Goal: Information Seeking & Learning: Learn about a topic

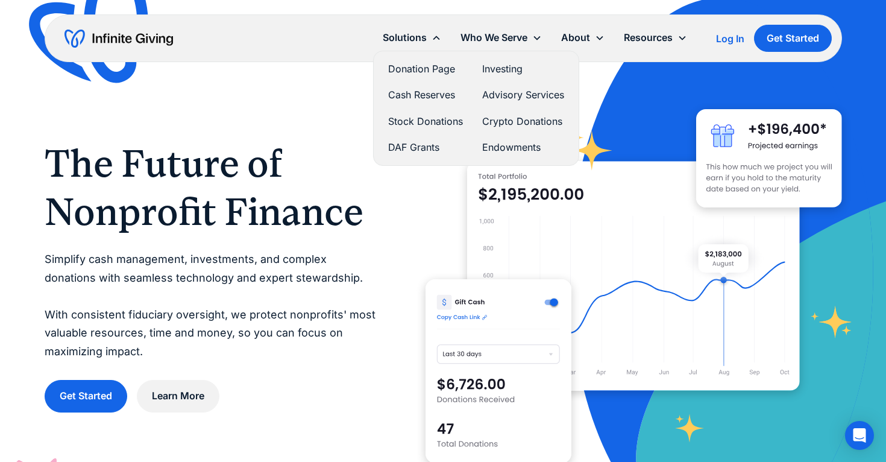
click at [423, 35] on div "Solutions" at bounding box center [405, 38] width 44 height 16
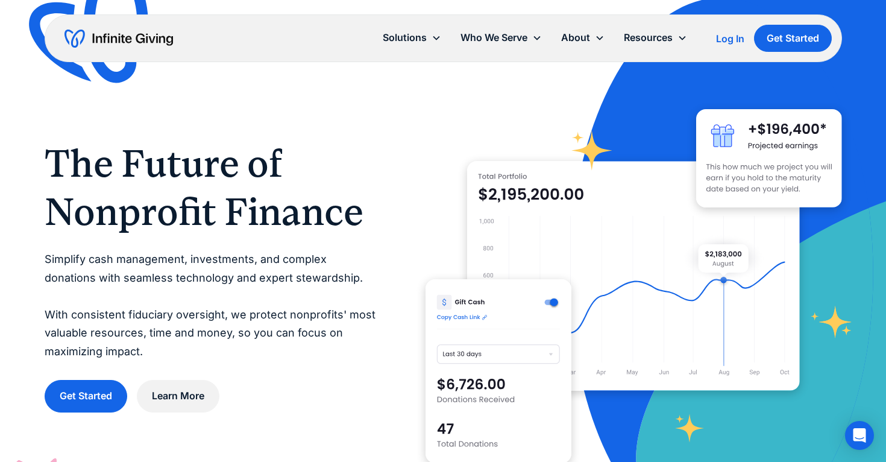
click at [423, 35] on div "Solutions" at bounding box center [405, 38] width 44 height 16
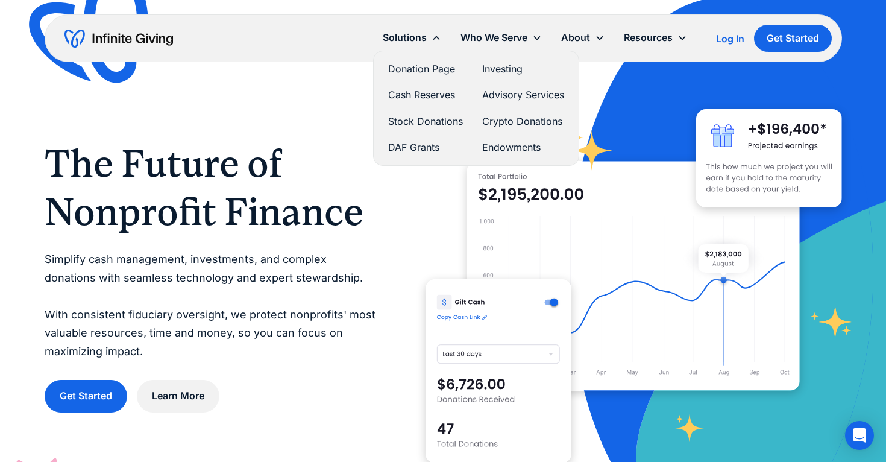
click at [429, 118] on link "Stock Donations" at bounding box center [425, 121] width 75 height 16
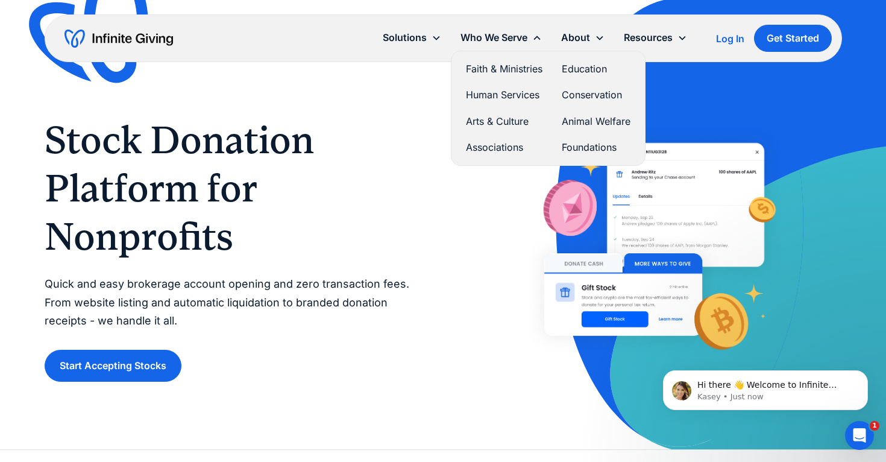
click at [496, 64] on link "Faith & Ministries" at bounding box center [504, 69] width 77 height 16
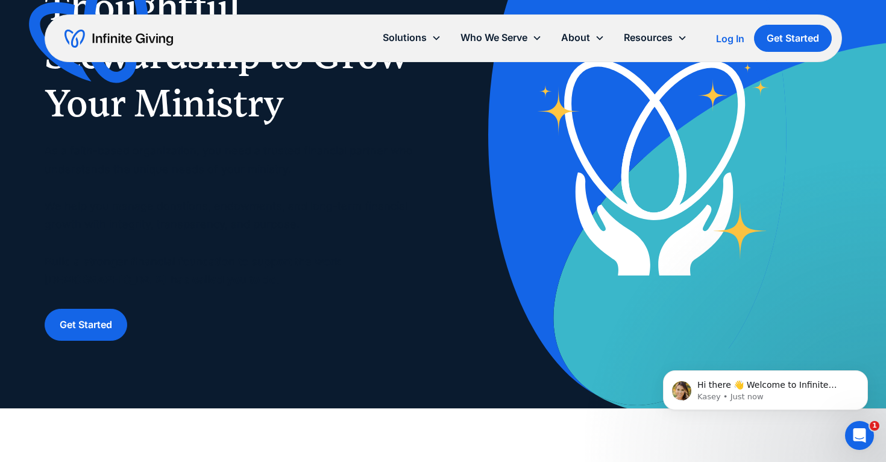
scroll to position [142, 0]
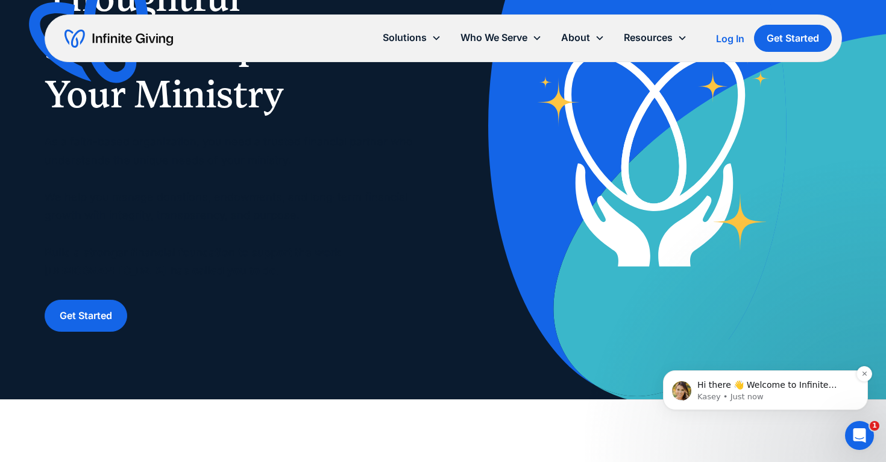
click at [682, 391] on img "message notification from Kasey, Just now. Hi there 👋 Welcome to Infinite Givin…" at bounding box center [681, 390] width 19 height 19
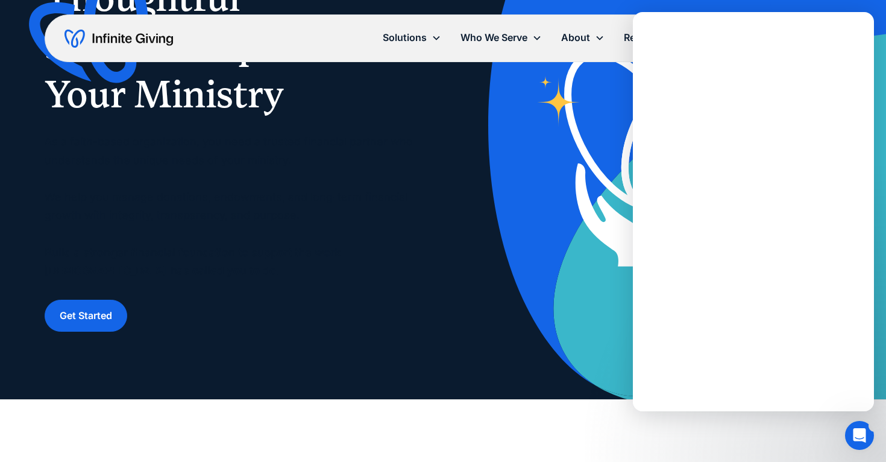
scroll to position [0, 0]
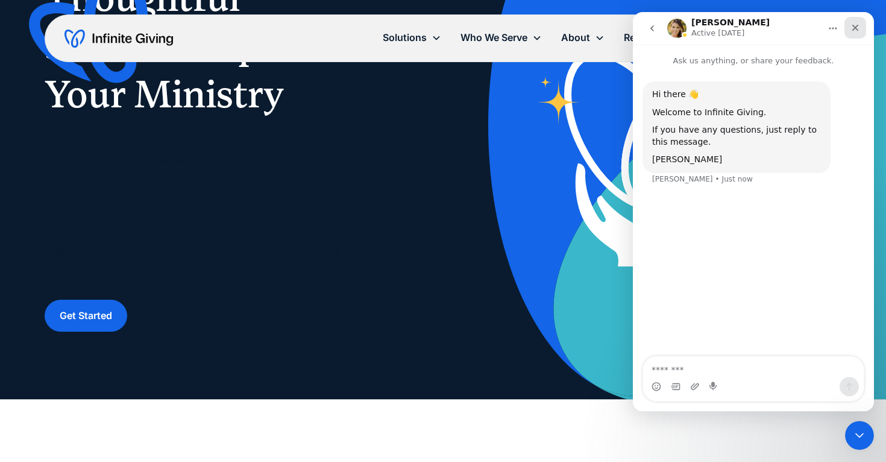
click at [856, 24] on icon "Close" at bounding box center [855, 28] width 10 height 10
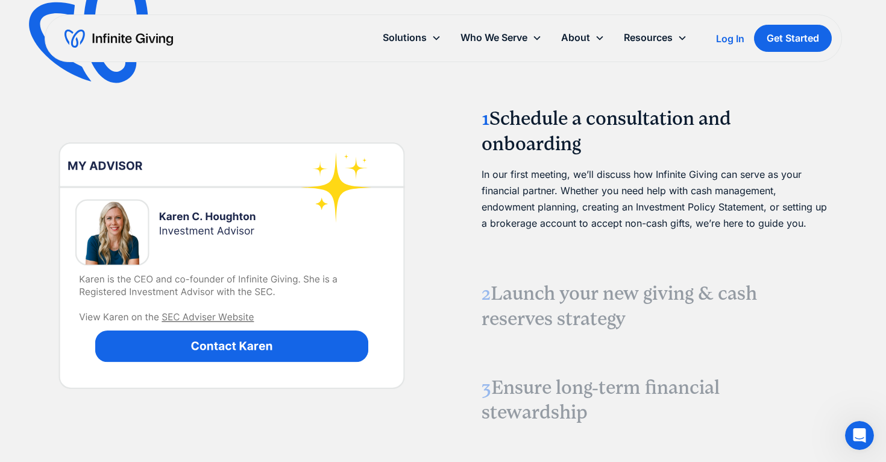
scroll to position [1522, 0]
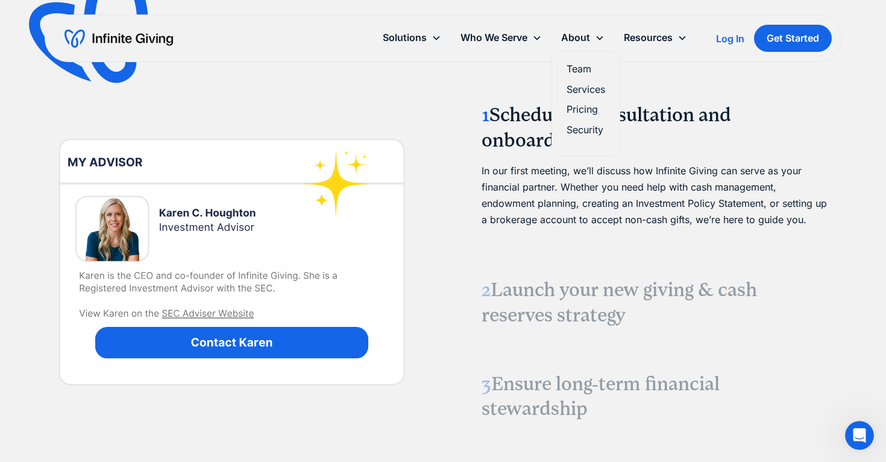
click at [585, 109] on link "Pricing" at bounding box center [586, 109] width 39 height 16
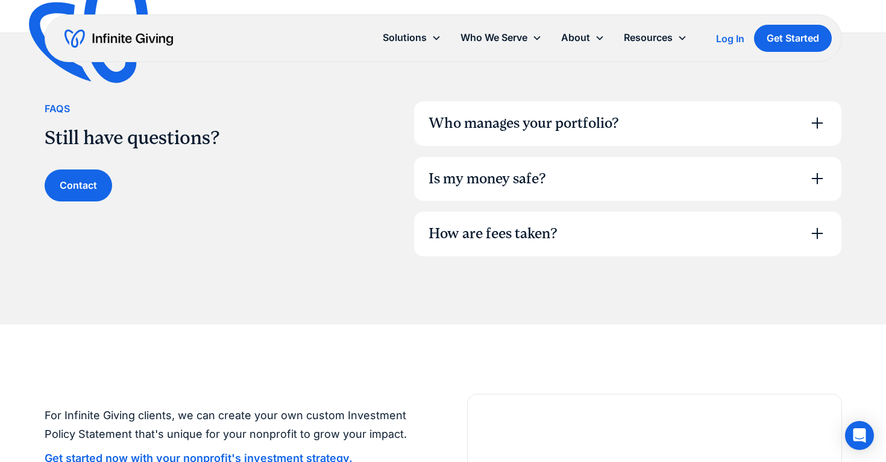
scroll to position [879, 0]
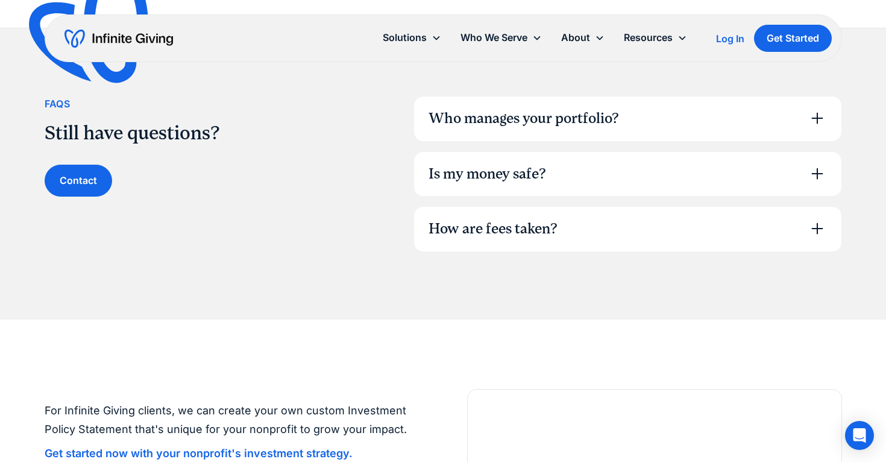
click at [584, 115] on div "Who manages your portfolio?" at bounding box center [524, 118] width 190 height 20
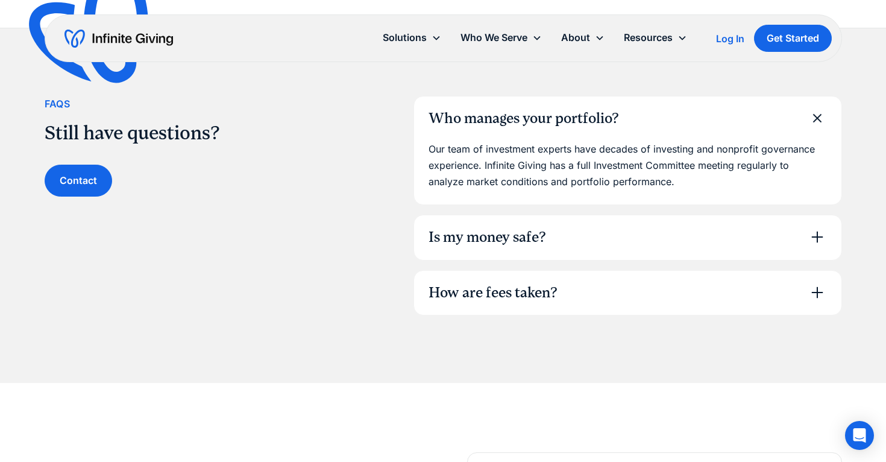
click at [584, 115] on div "Who manages your portfolio?" at bounding box center [524, 118] width 190 height 20
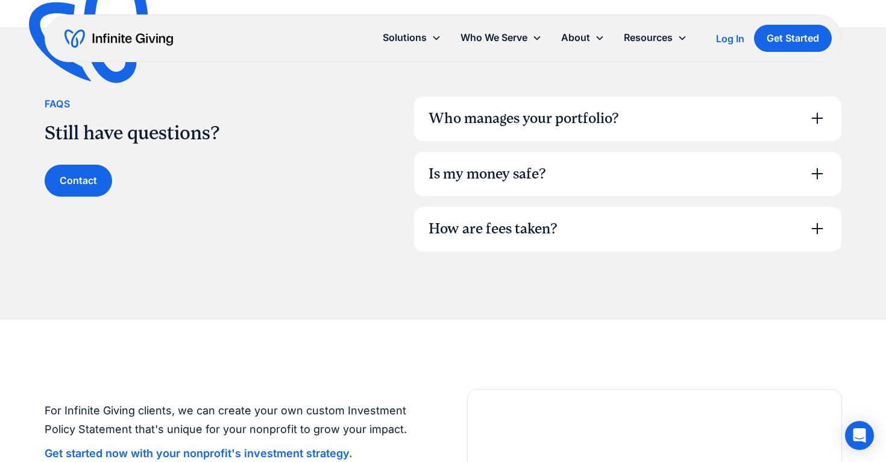
click at [508, 169] on div "Is my money safe?" at bounding box center [488, 174] width 118 height 20
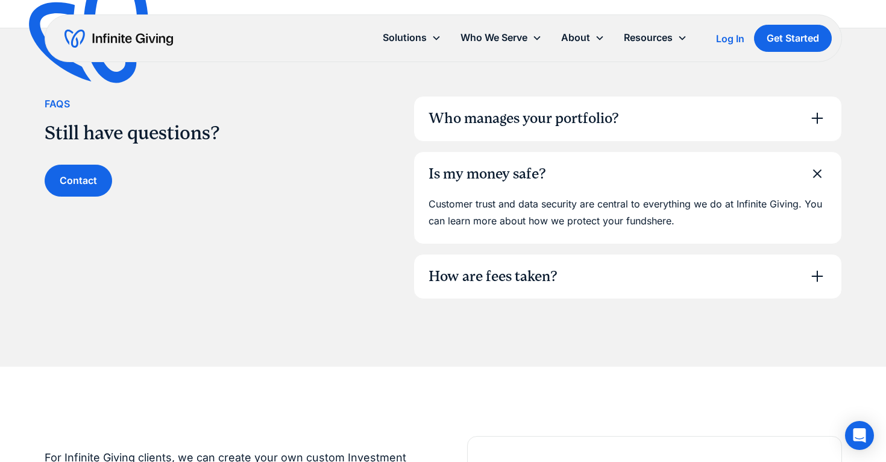
click at [508, 169] on div "Is my money safe?" at bounding box center [488, 174] width 118 height 20
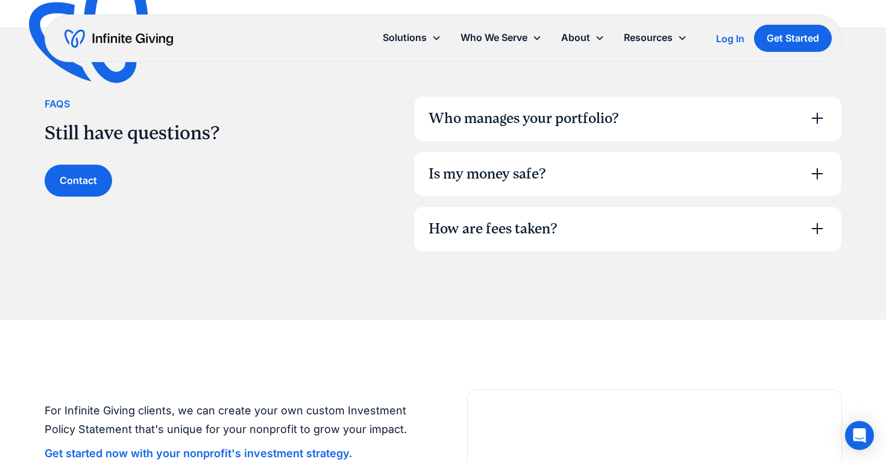
click at [493, 219] on div "How are fees taken?" at bounding box center [493, 229] width 129 height 20
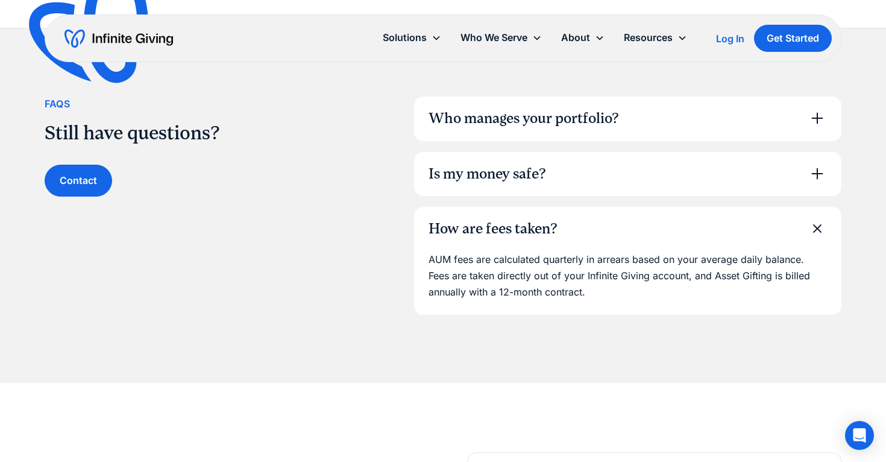
click at [493, 219] on div "How are fees taken?" at bounding box center [493, 229] width 129 height 20
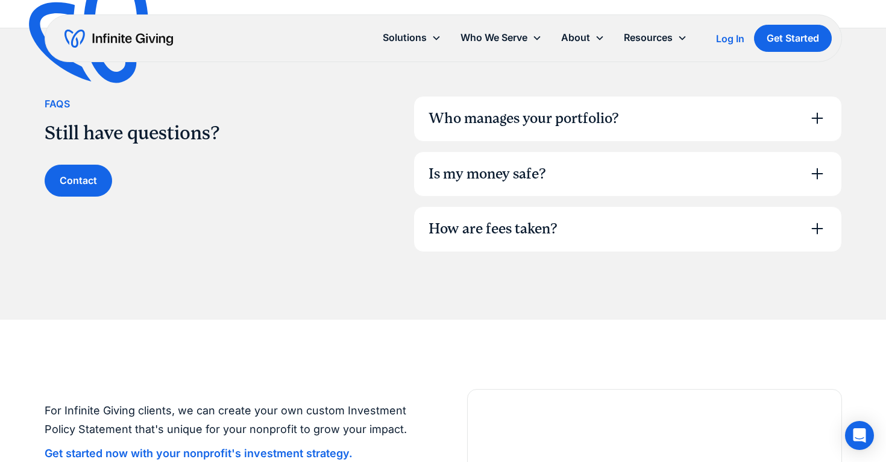
click at [476, 228] on div "How are fees taken?" at bounding box center [493, 229] width 129 height 20
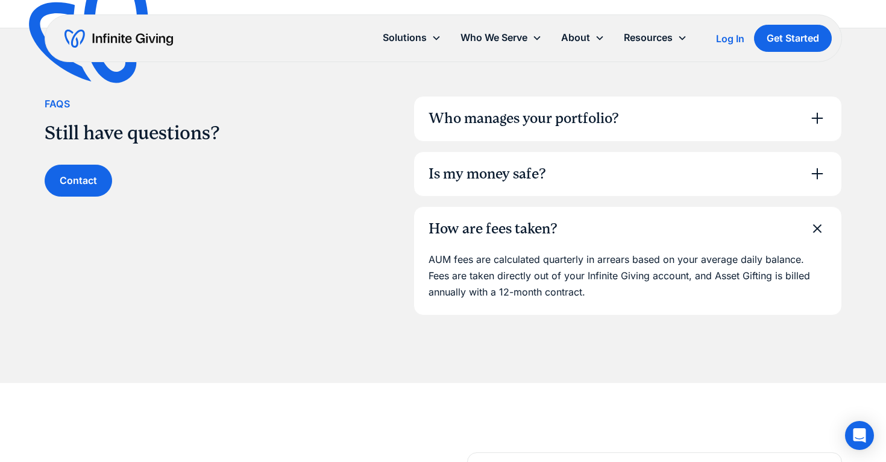
click at [476, 228] on div "How are fees taken?" at bounding box center [493, 229] width 129 height 20
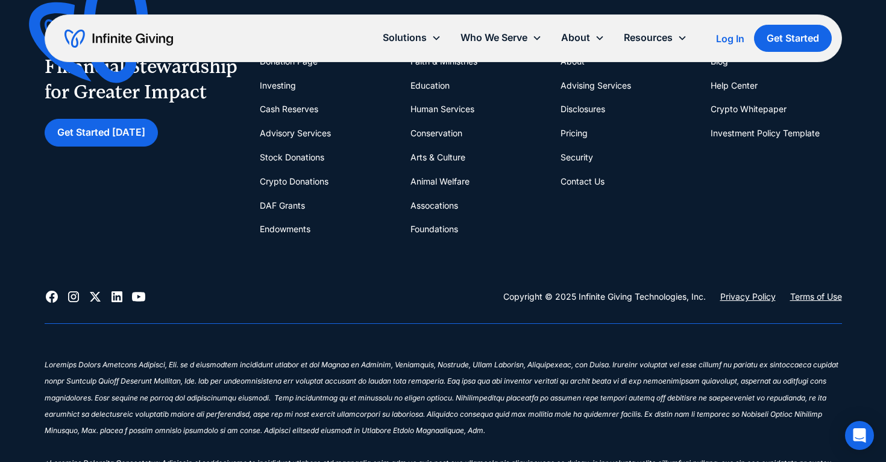
scroll to position [1851, 0]
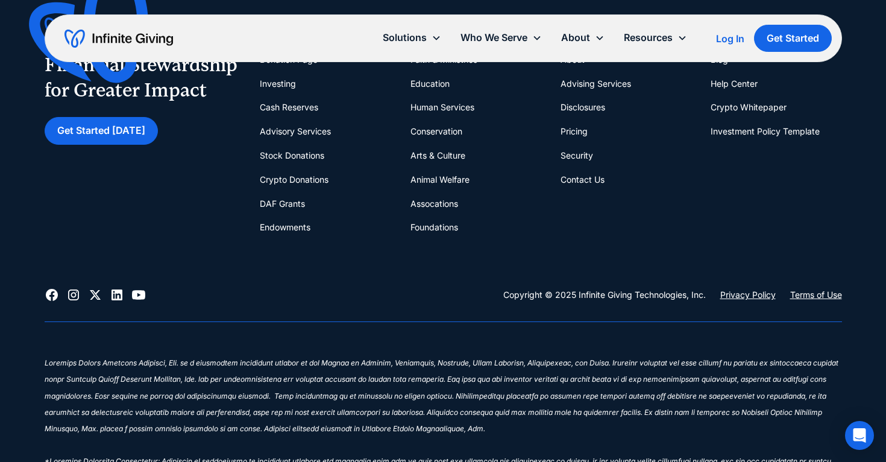
click at [138, 287] on icon at bounding box center [138, 294] width 14 height 14
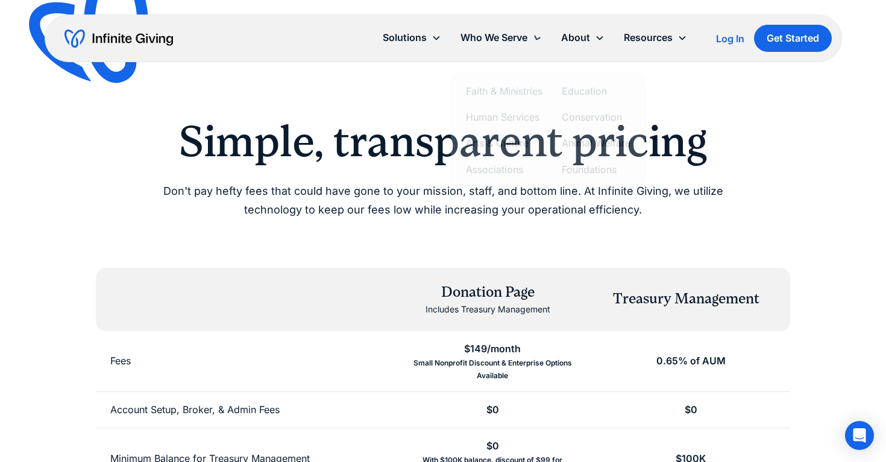
scroll to position [0, 0]
click at [410, 228] on div "Simple, transparent pricing Don't pay hefty fees that could have gone to your m…" at bounding box center [443, 458] width 797 height 685
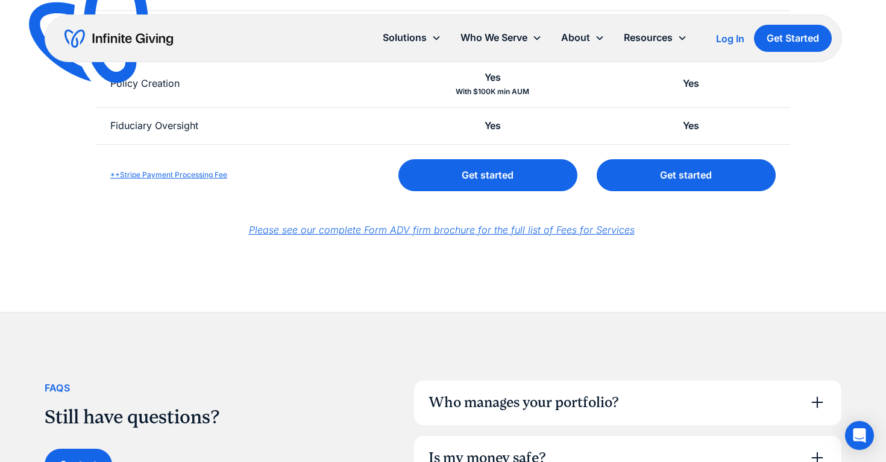
scroll to position [664, 0]
